Goal: Task Accomplishment & Management: Use online tool/utility

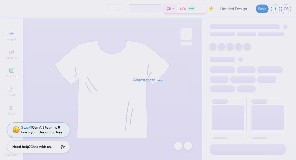
type input "rush 2"
type input "12"
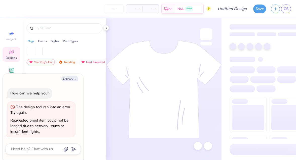
type textarea "x"
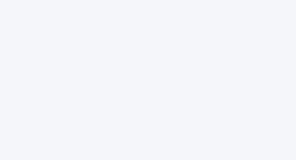
click at [161, 45] on div at bounding box center [148, 80] width 296 height 160
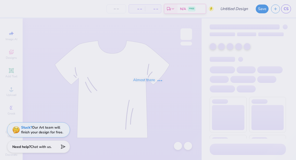
type input "rush 2"
type input "12"
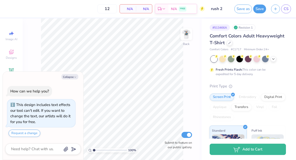
type textarea "x"
click at [98, 10] on input "12" at bounding box center [91, 8] width 20 height 9
type input "50"
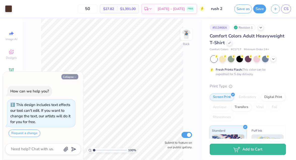
click at [72, 77] on button "Collapse" at bounding box center [69, 76] width 17 height 5
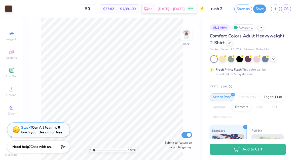
type textarea "x"
click at [188, 32] on img at bounding box center [186, 34] width 20 height 20
click at [186, 34] on img at bounding box center [186, 34] width 20 height 20
click at [185, 30] on img at bounding box center [186, 34] width 20 height 20
